Goal: Information Seeking & Learning: Learn about a topic

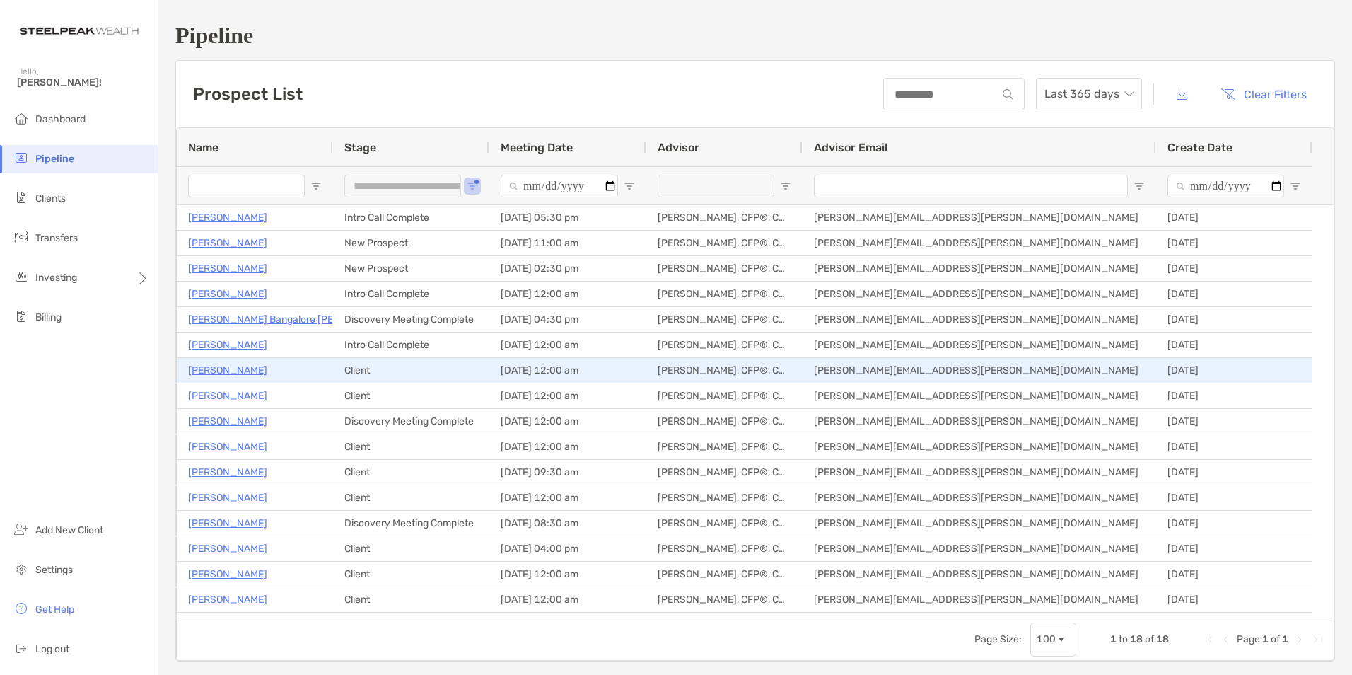
click at [220, 367] on p "[PERSON_NAME]" at bounding box center [227, 370] width 79 height 18
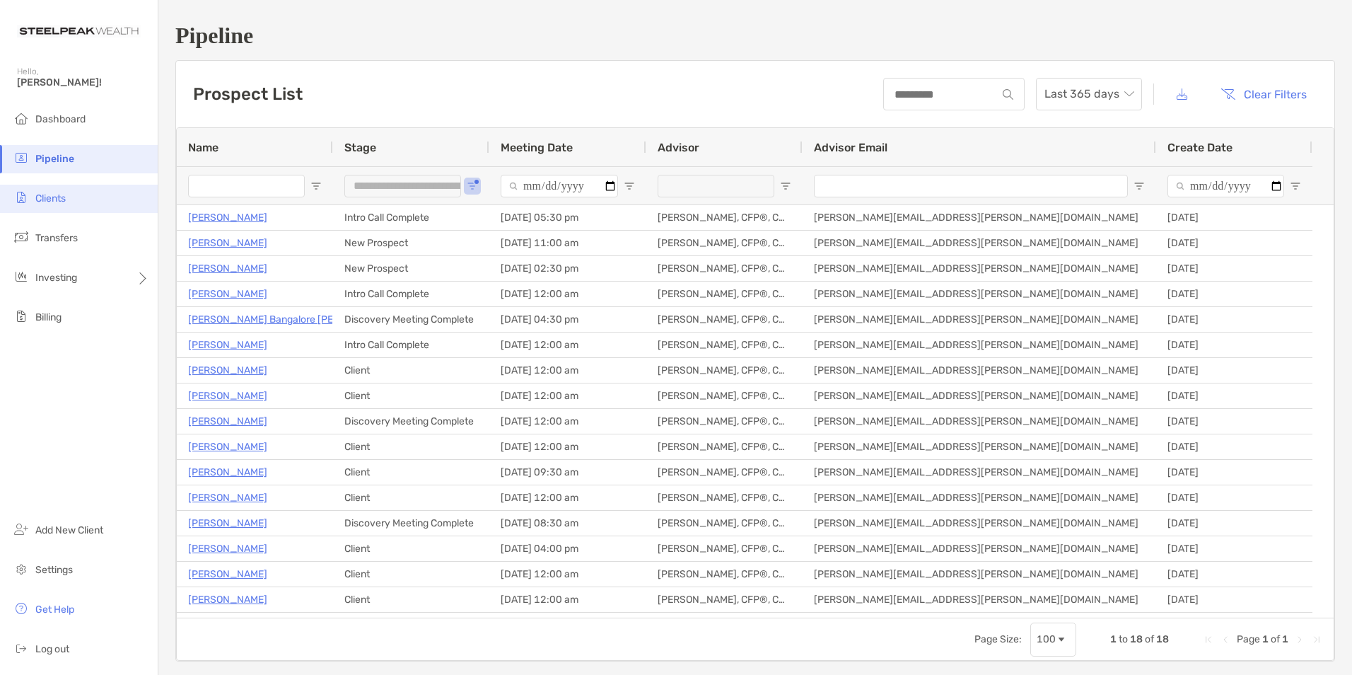
click at [68, 202] on li "Clients" at bounding box center [79, 199] width 158 height 28
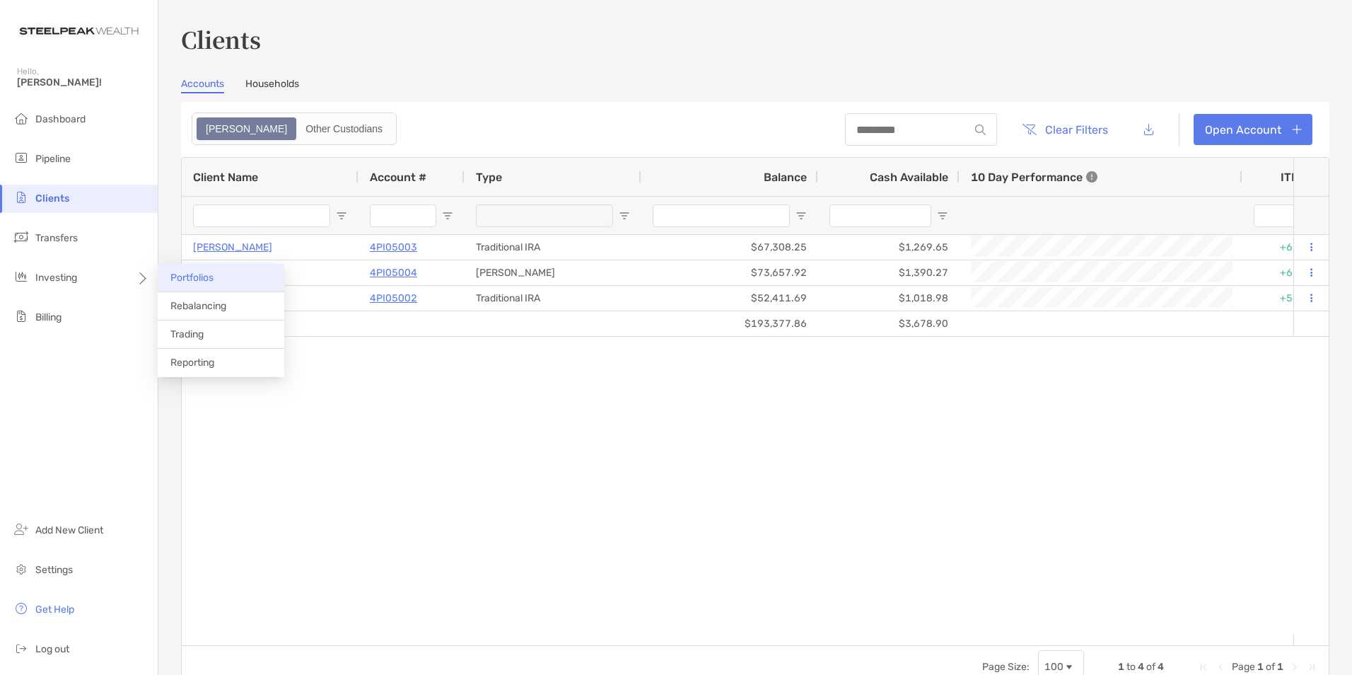
click at [189, 276] on span "Portfolios" at bounding box center [191, 278] width 43 height 12
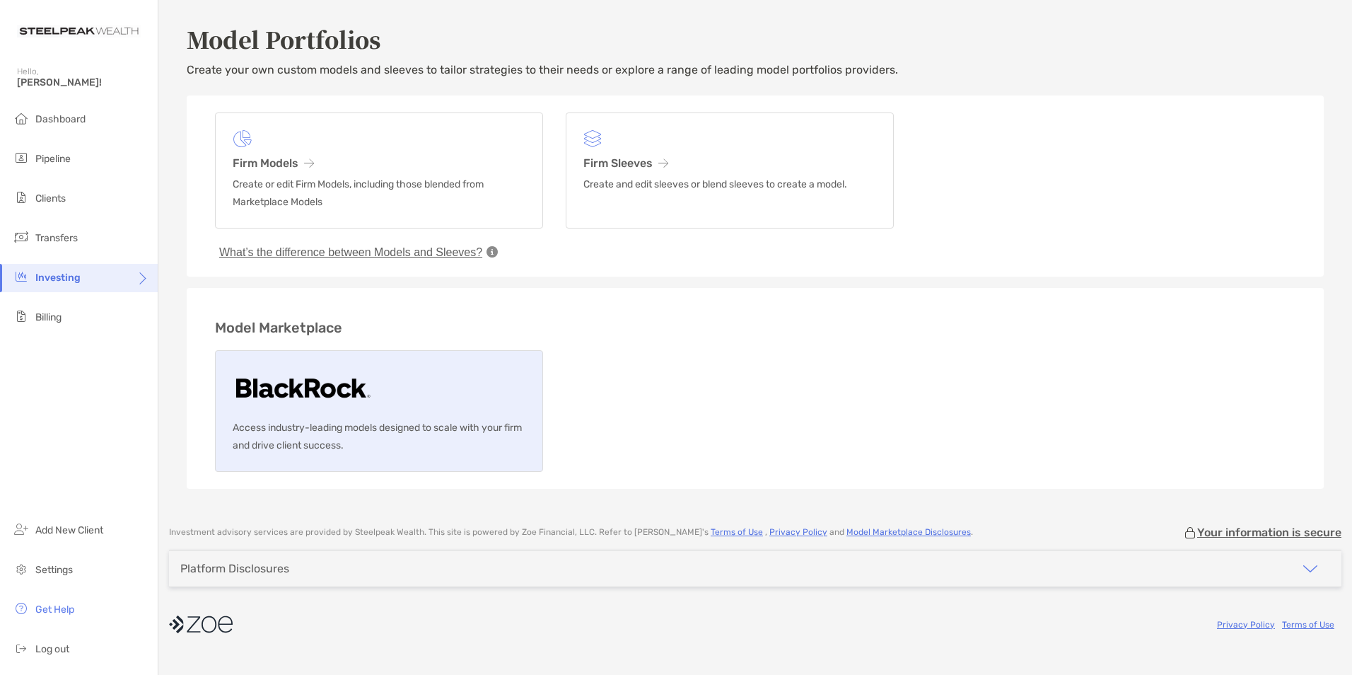
click at [432, 410] on link "Access industry-leading models designed to scale with your firm and drive clien…" at bounding box center [379, 411] width 328 height 122
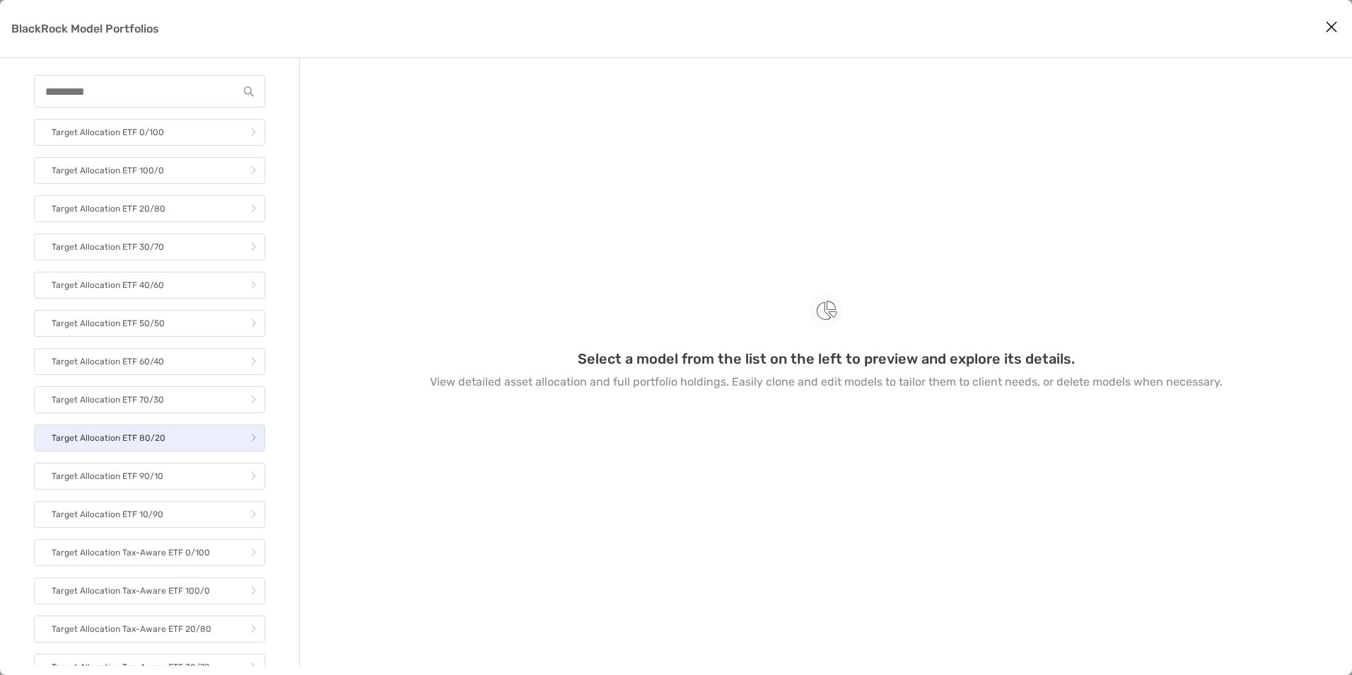
click at [143, 428] on link "Target Allocation ETF 80/20" at bounding box center [149, 437] width 231 height 27
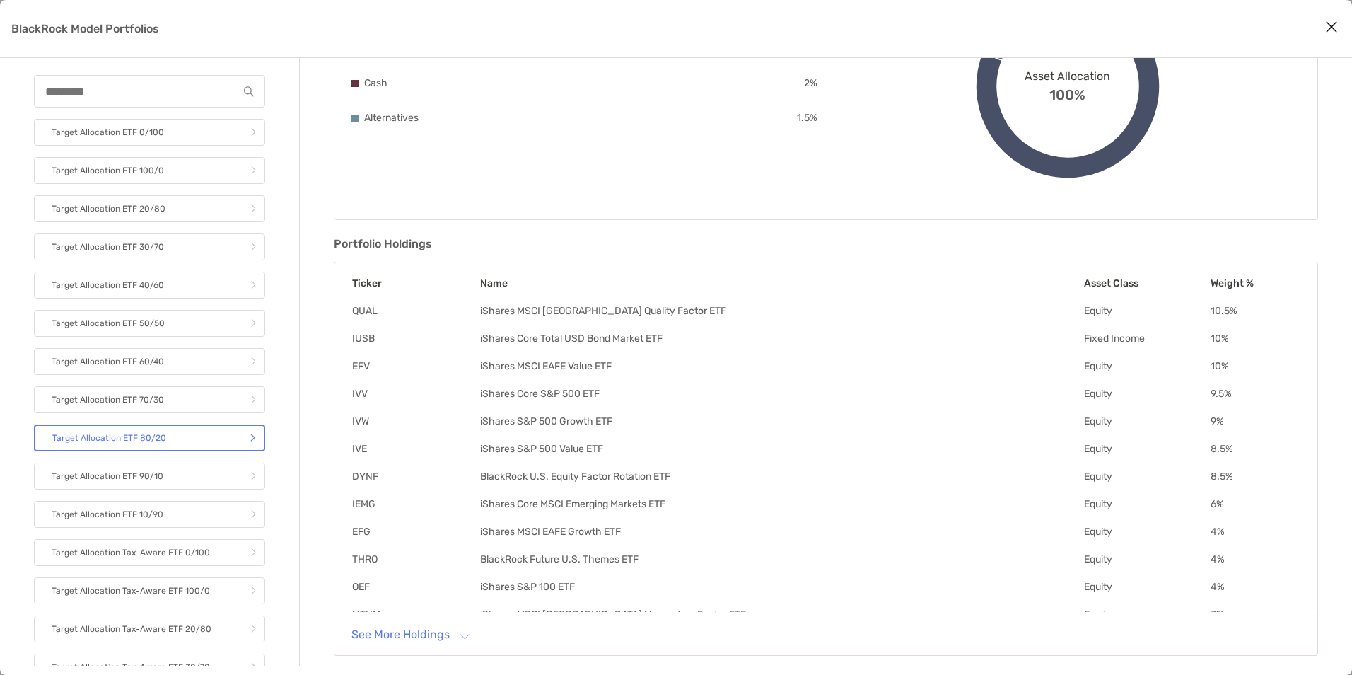
scroll to position [214, 0]
click at [411, 636] on button "See More Holdings" at bounding box center [409, 632] width 139 height 31
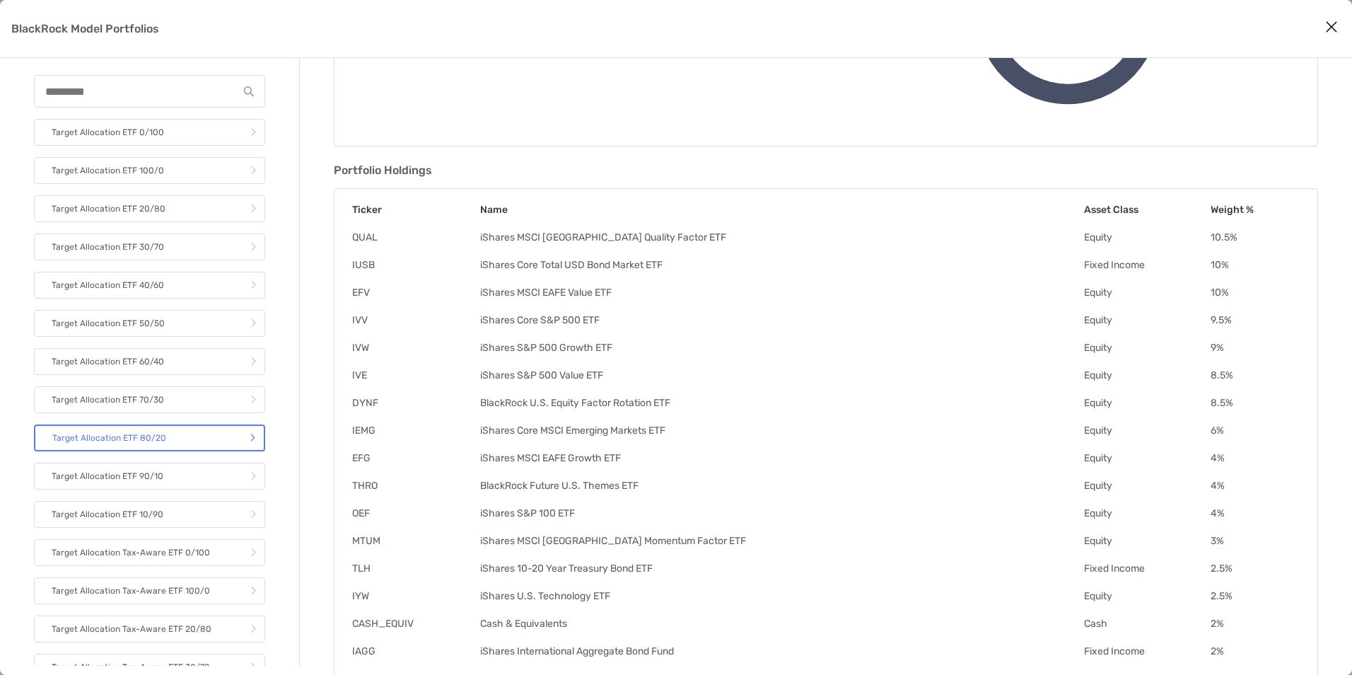
scroll to position [3, 0]
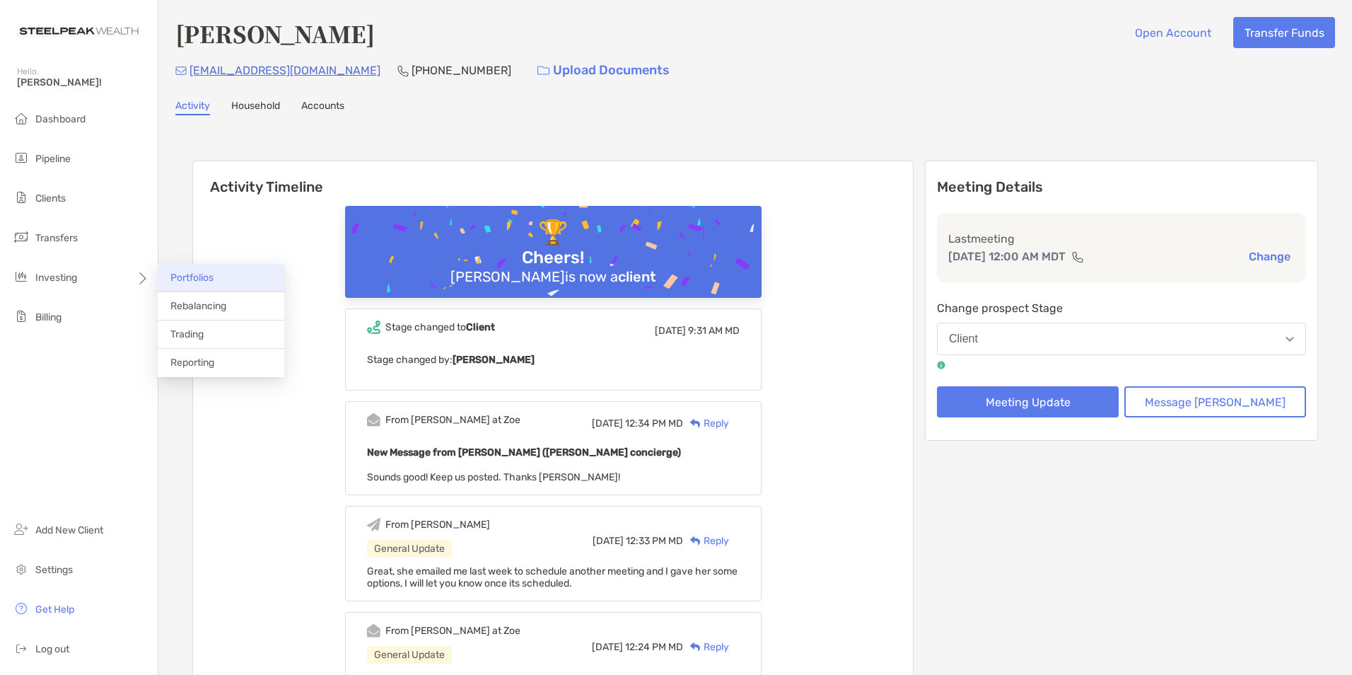
click at [196, 270] on li "Portfolios" at bounding box center [221, 278] width 127 height 28
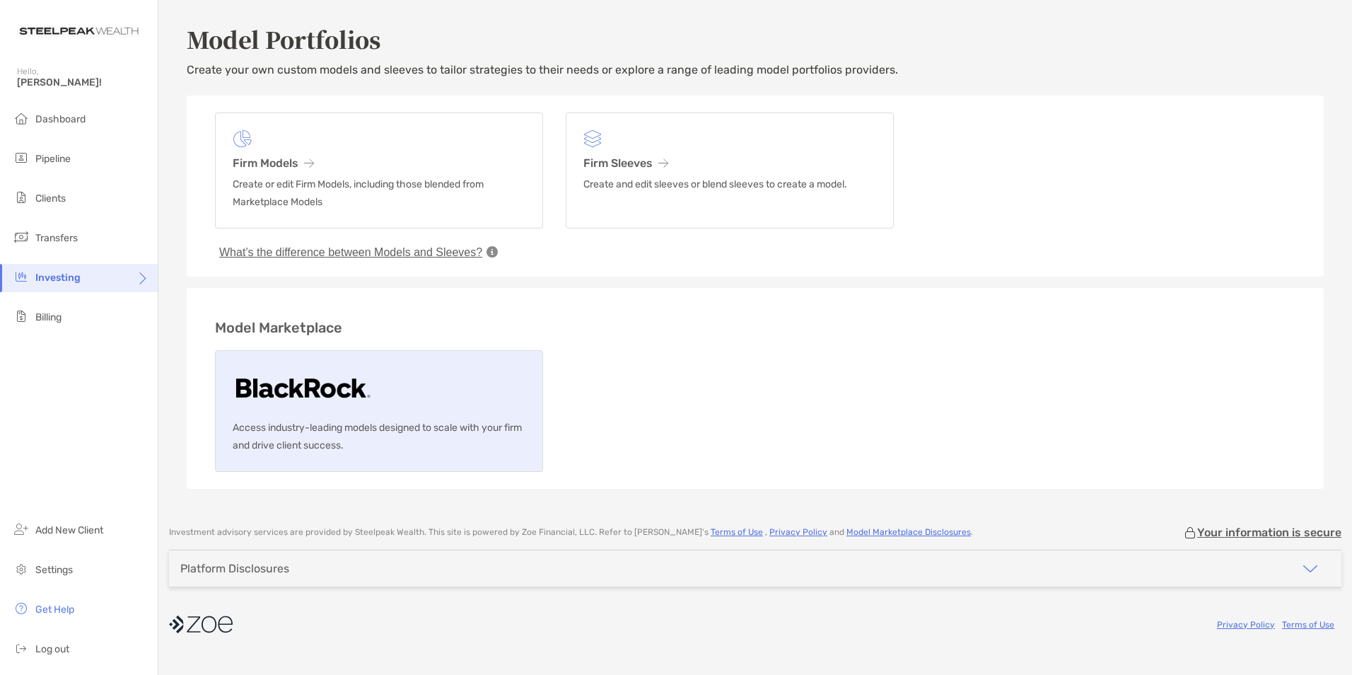
click at [349, 395] on img at bounding box center [303, 390] width 141 height 45
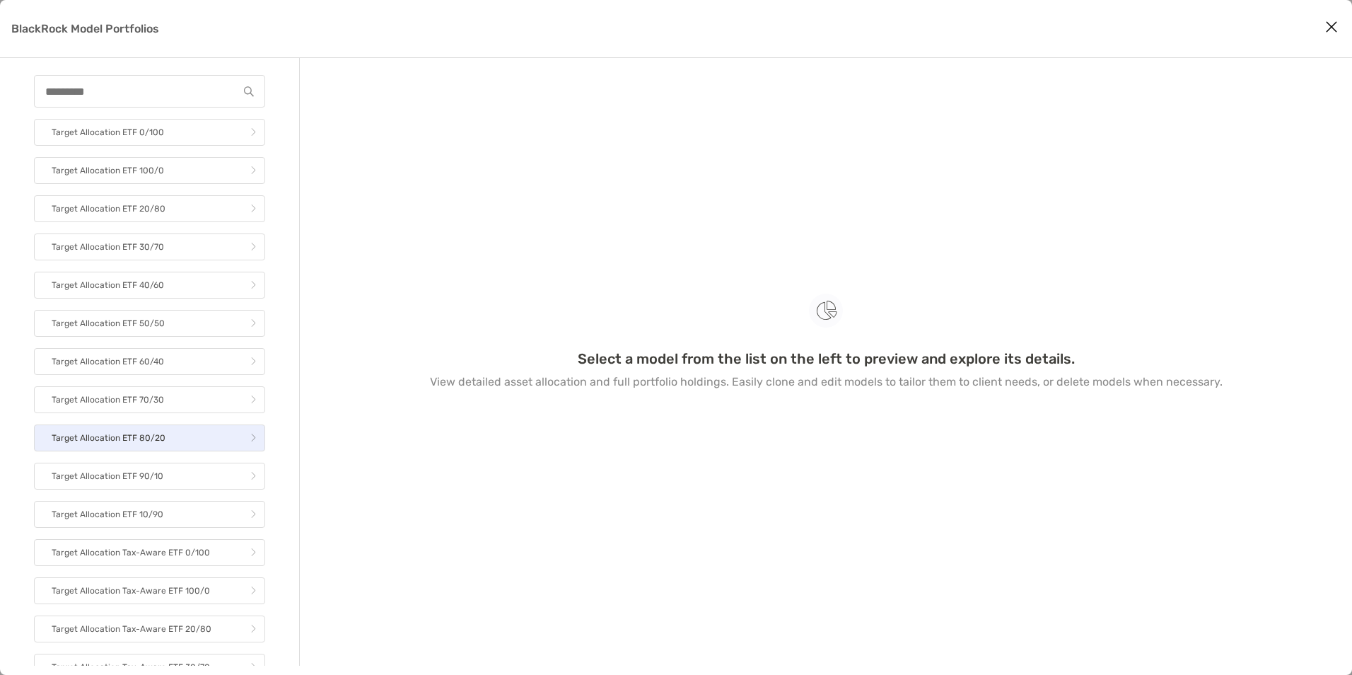
click at [184, 433] on link "Target Allocation ETF 80/20" at bounding box center [149, 437] width 231 height 27
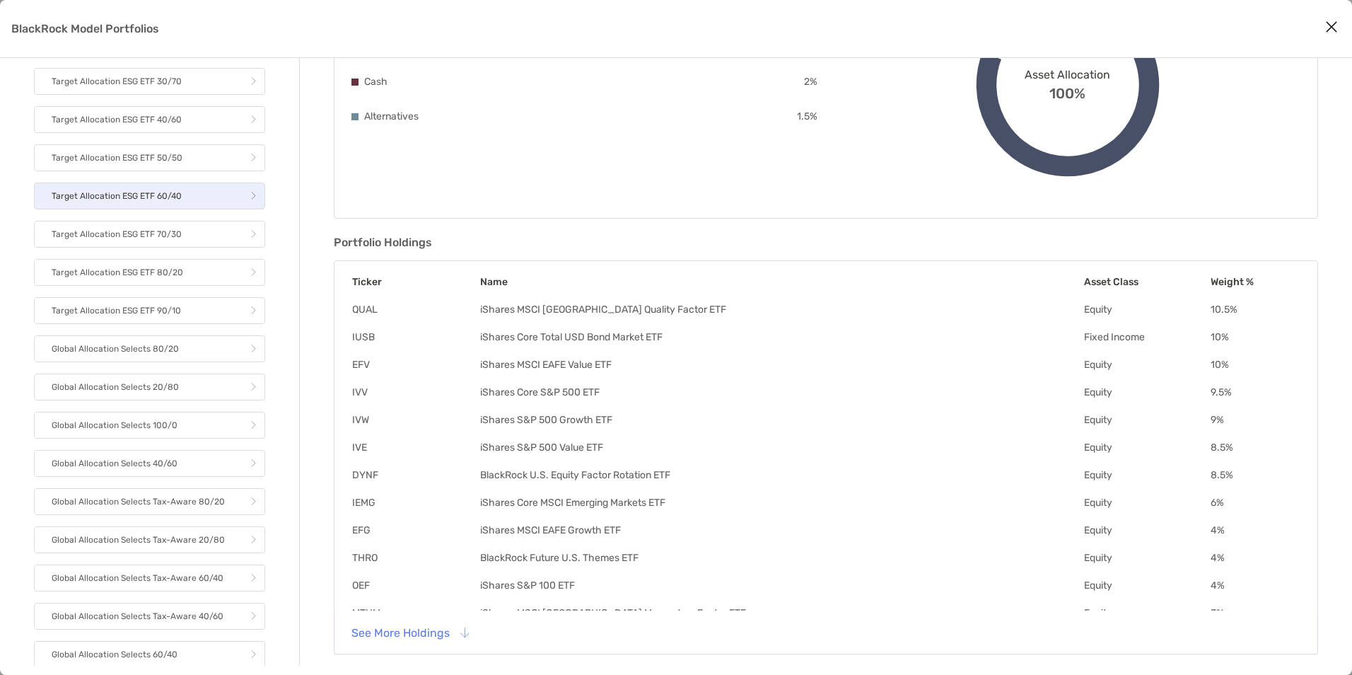
scroll to position [1046, 0]
